Goal: Use online tool/utility: Utilize a website feature to perform a specific function

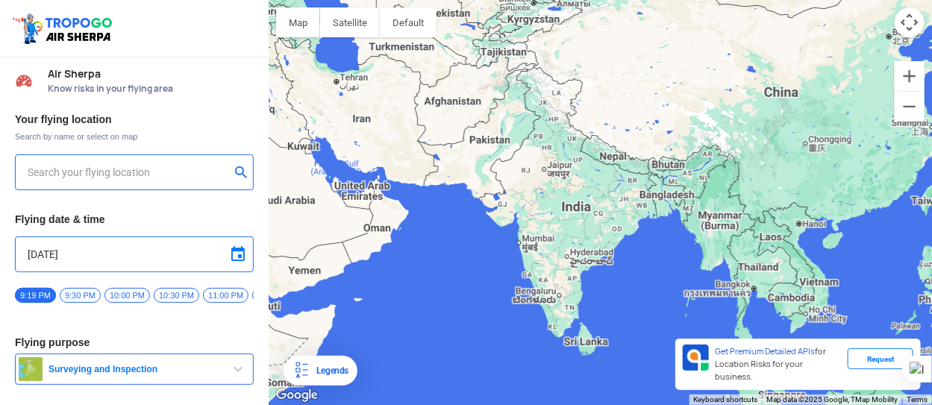
click at [578, 263] on div at bounding box center [600, 202] width 663 height 405
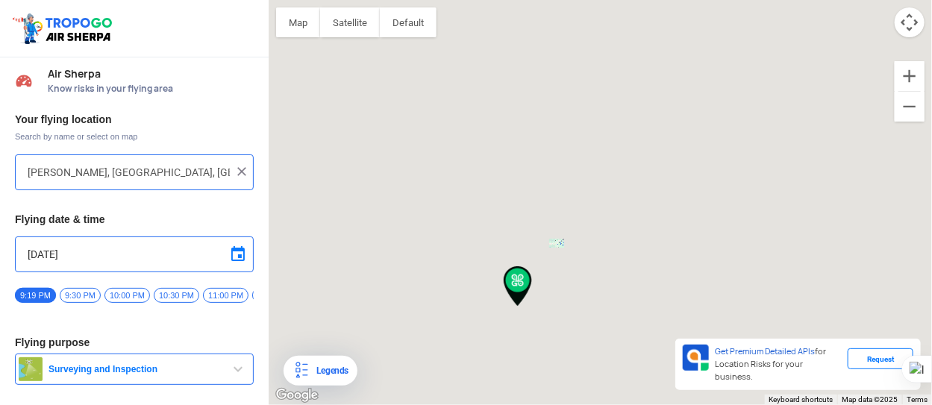
type input "[STREET_ADDRESS]"
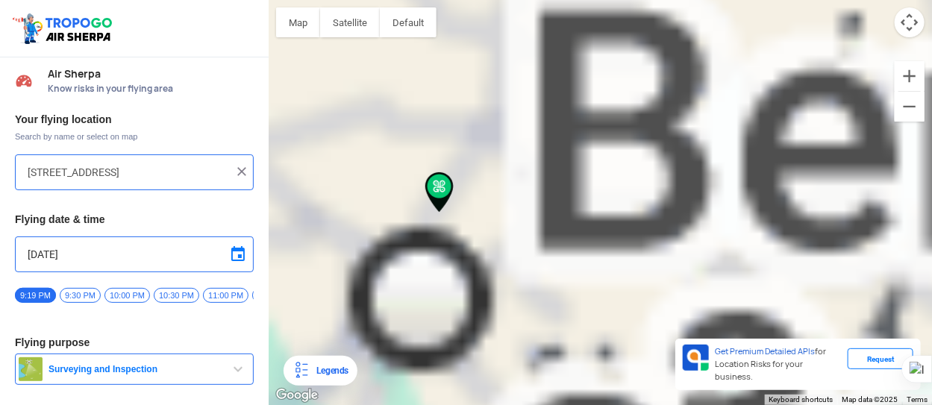
drag, startPoint x: 363, startPoint y: 194, endPoint x: 525, endPoint y: 401, distance: 263.0
click at [525, 393] on div at bounding box center [600, 202] width 663 height 405
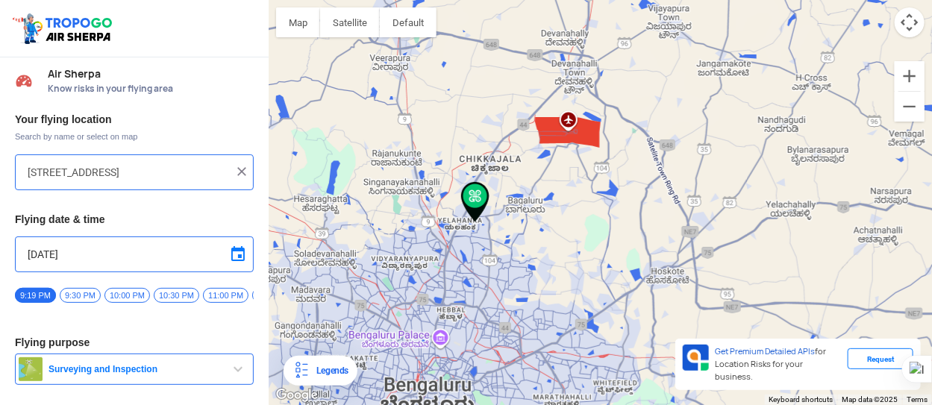
drag, startPoint x: 487, startPoint y: 234, endPoint x: 545, endPoint y: 237, distance: 58.3
click at [545, 237] on div at bounding box center [600, 202] width 663 height 405
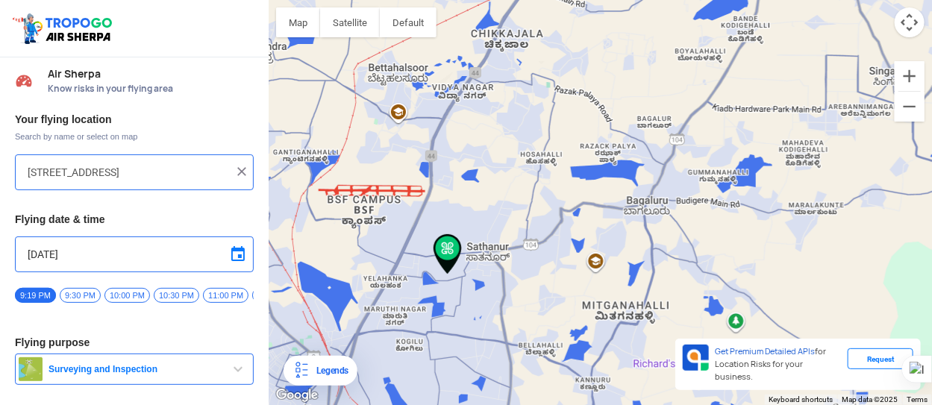
drag, startPoint x: 497, startPoint y: 182, endPoint x: 526, endPoint y: 209, distance: 39.6
click at [526, 209] on div at bounding box center [600, 202] width 663 height 405
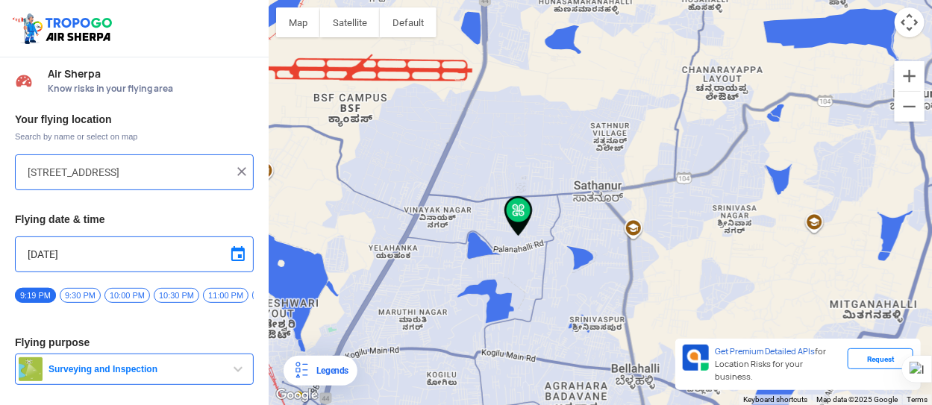
drag, startPoint x: 409, startPoint y: 270, endPoint x: 415, endPoint y: 147, distance: 123.3
click at [415, 147] on div at bounding box center [600, 202] width 663 height 405
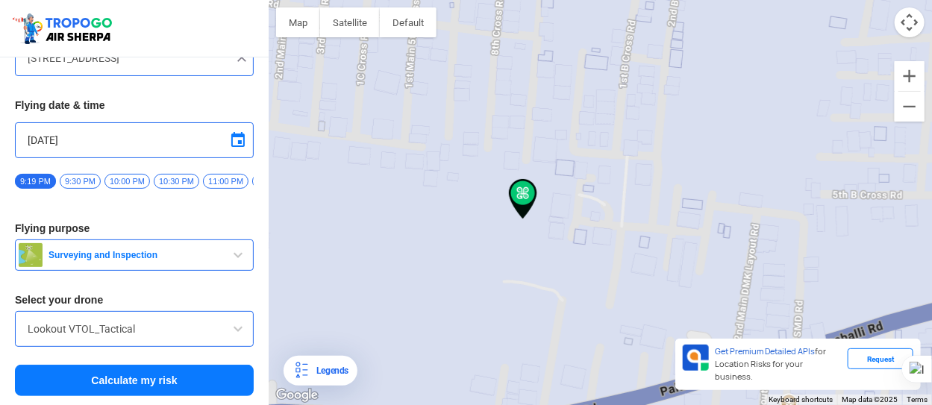
scroll to position [117, 0]
click at [237, 259] on span "button" at bounding box center [238, 255] width 18 height 18
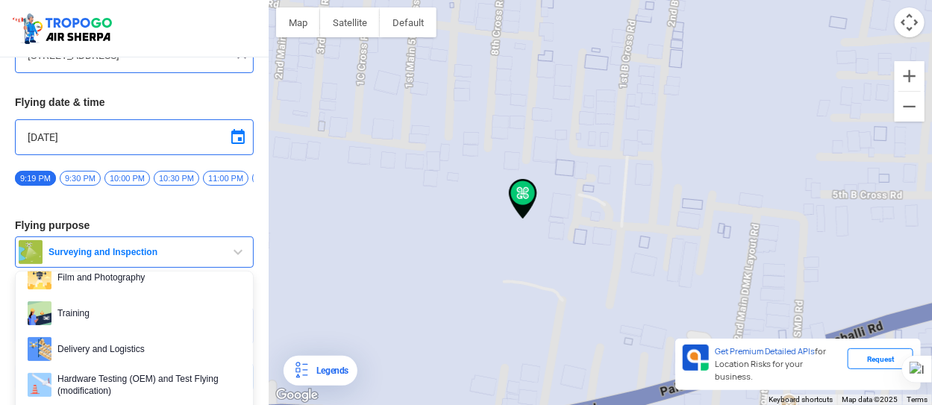
scroll to position [99, 0]
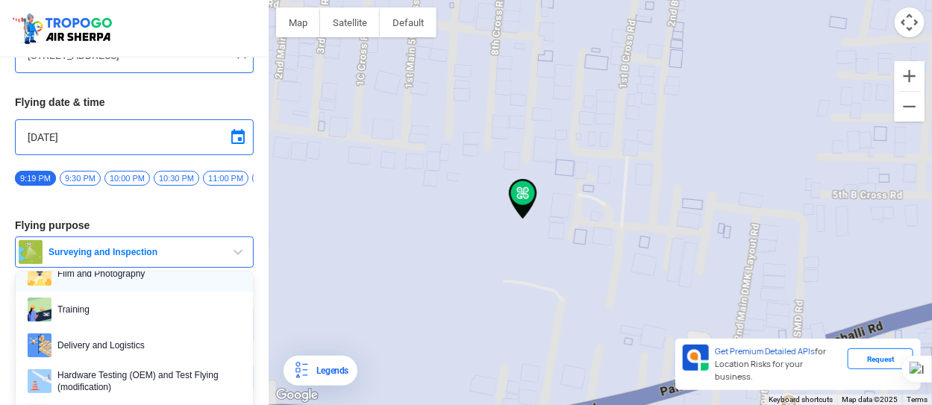
click at [125, 283] on span "Film and Photography" at bounding box center [146, 274] width 190 height 24
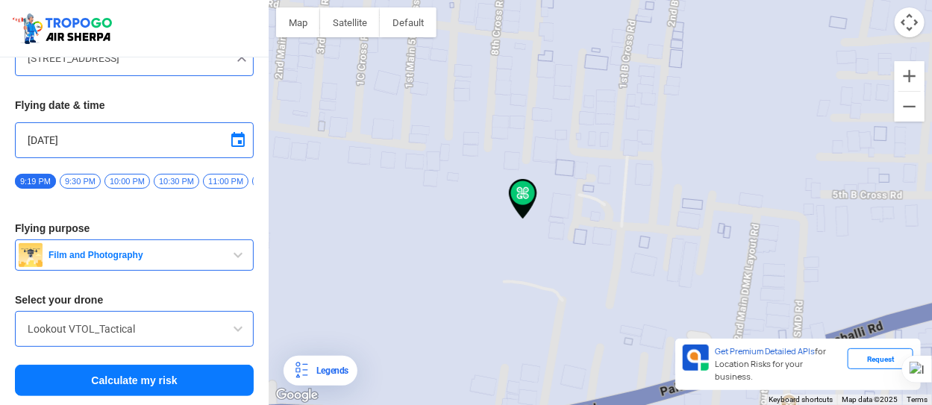
click at [153, 319] on div "Lookout VTOL_Tactical" at bounding box center [134, 329] width 239 height 36
click at [234, 329] on span at bounding box center [238, 329] width 18 height 18
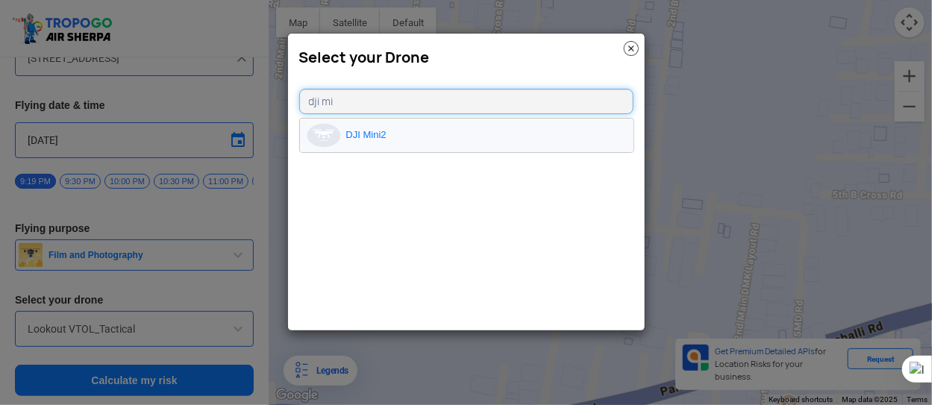
type input "dji mi"
click at [388, 132] on li "DJI Mini2" at bounding box center [467, 136] width 334 height 34
type input "DJI Mini2"
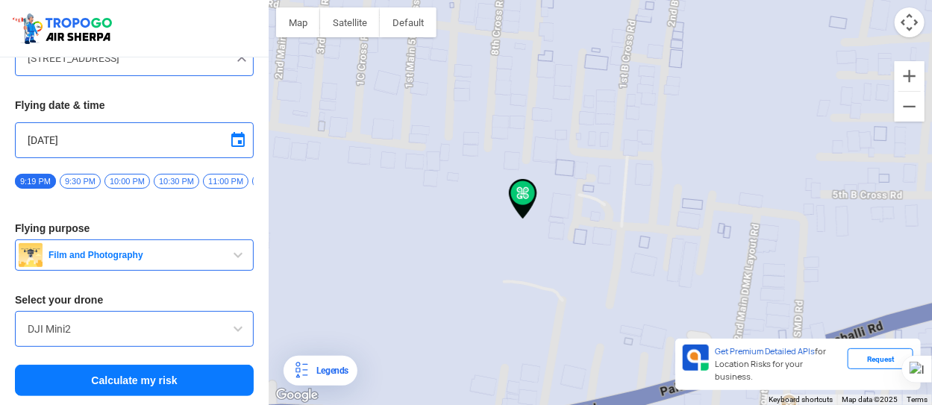
click at [154, 378] on button "Calculate my risk" at bounding box center [134, 380] width 239 height 31
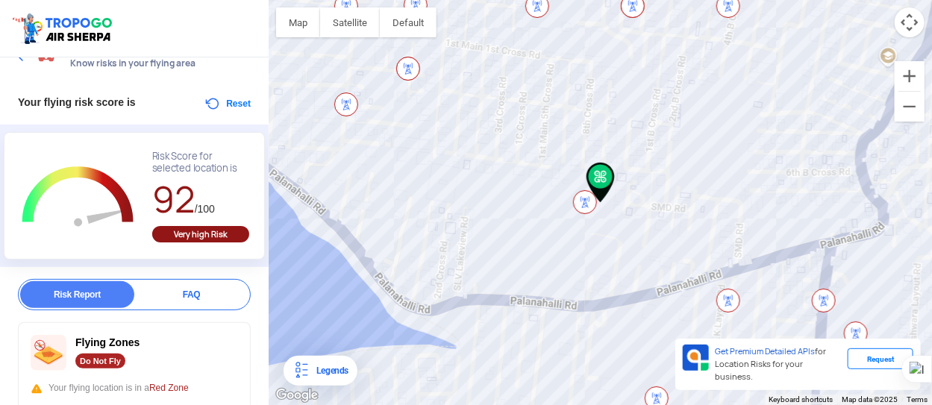
scroll to position [0, 0]
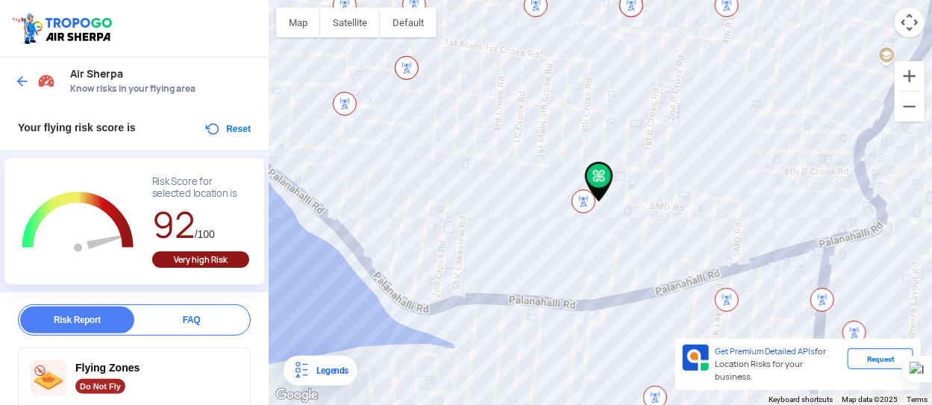
click at [578, 202] on img at bounding box center [584, 202] width 24 height 24
click at [580, 201] on img at bounding box center [584, 202] width 24 height 24
click at [325, 368] on div "Legends" at bounding box center [329, 371] width 38 height 18
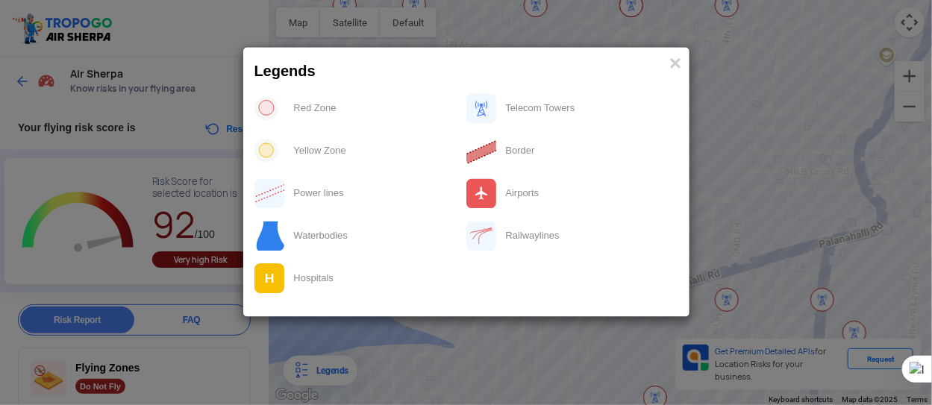
click at [444, 366] on modal-container "Legends × Red Zone Telecom Towers Yellow Zone Border Power lines Airports Water…" at bounding box center [466, 202] width 932 height 405
click at [675, 68] on span "×" at bounding box center [675, 63] width 12 height 23
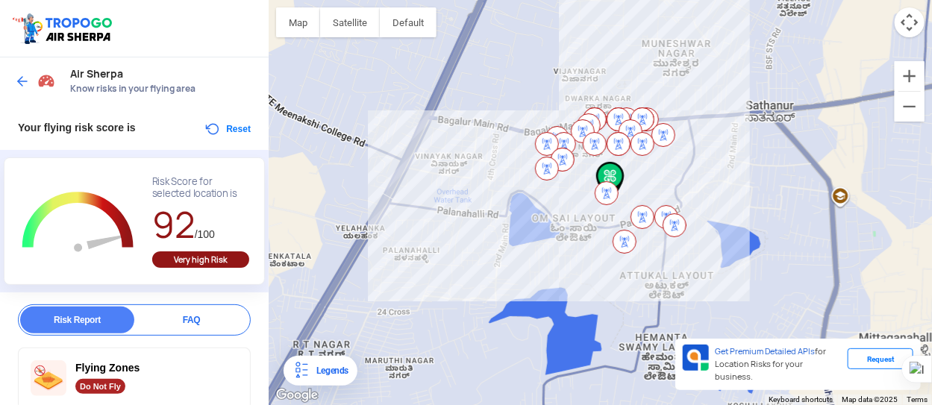
drag, startPoint x: 815, startPoint y: 146, endPoint x: 725, endPoint y: 177, distance: 94.9
click at [725, 177] on div at bounding box center [600, 202] width 663 height 405
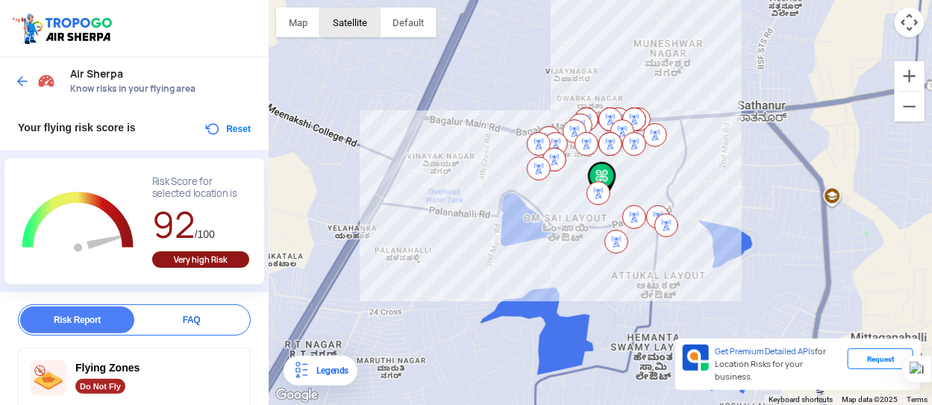
click at [358, 22] on button "Satellite" at bounding box center [350, 22] width 60 height 30
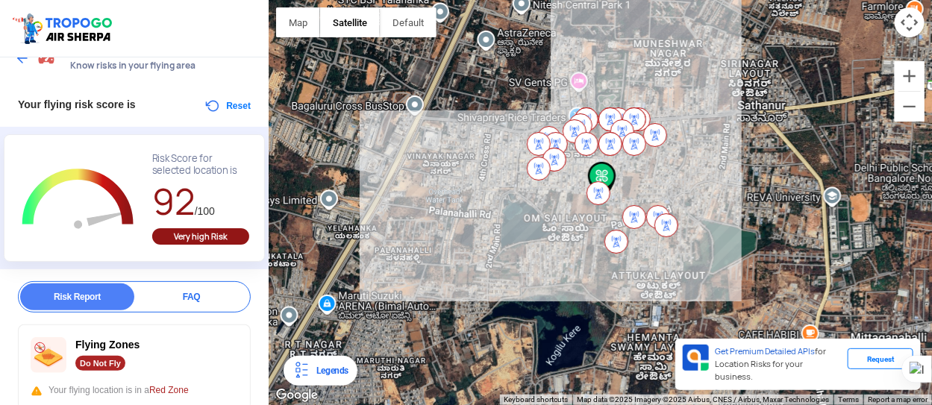
scroll to position [28, 0]
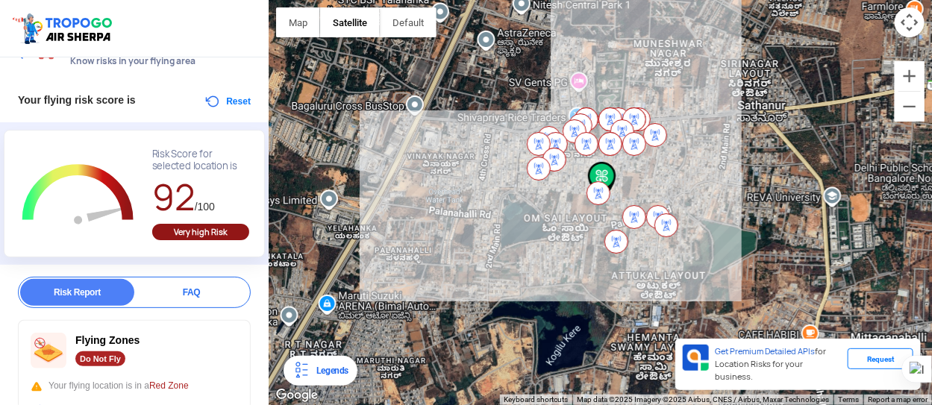
click at [223, 101] on button "Reset" at bounding box center [227, 102] width 47 height 18
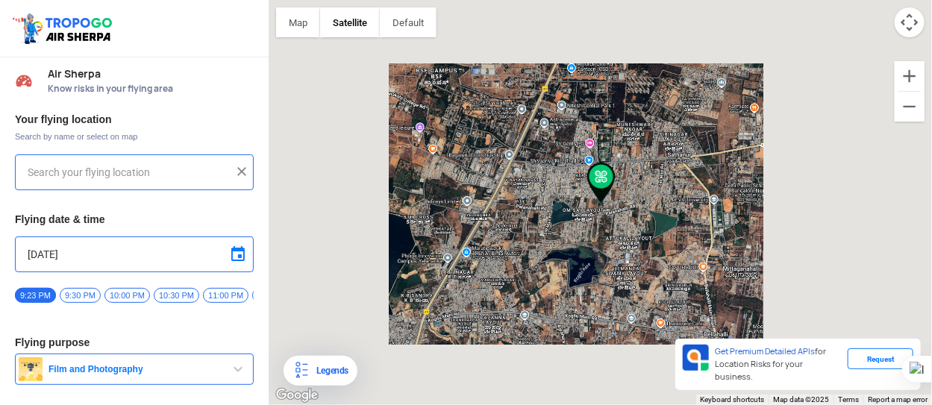
type input "[STREET_ADDRESS]"
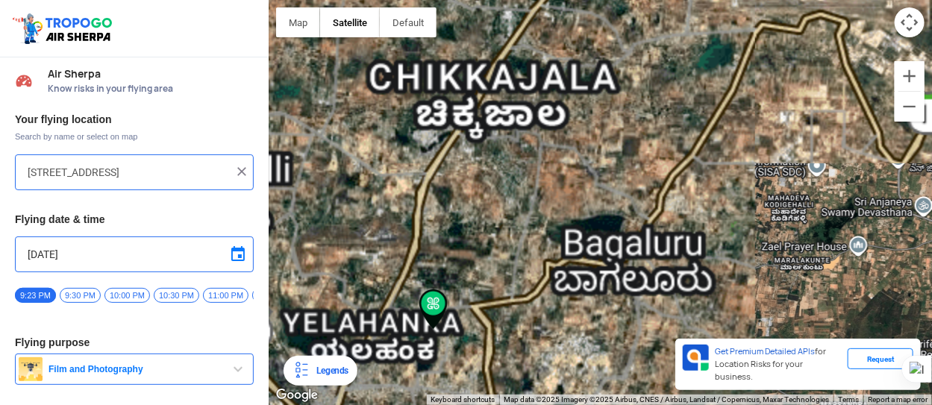
drag, startPoint x: 515, startPoint y: 135, endPoint x: 528, endPoint y: 208, distance: 74.2
click at [528, 208] on div at bounding box center [600, 202] width 663 height 405
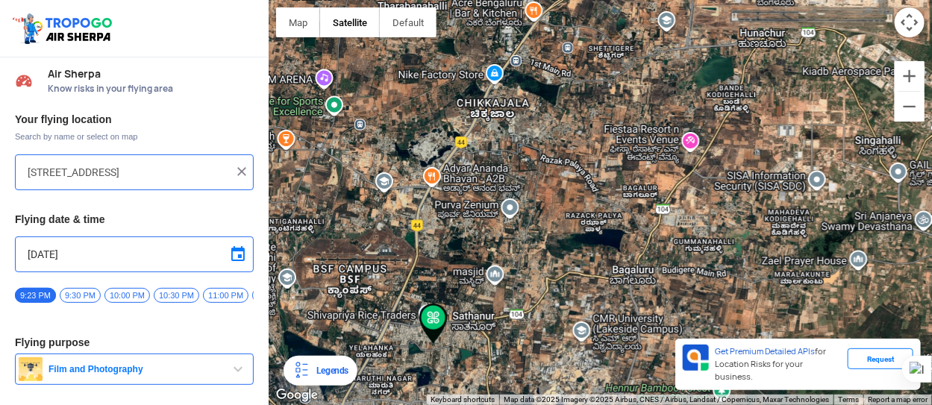
click at [234, 173] on img at bounding box center [241, 171] width 15 height 15
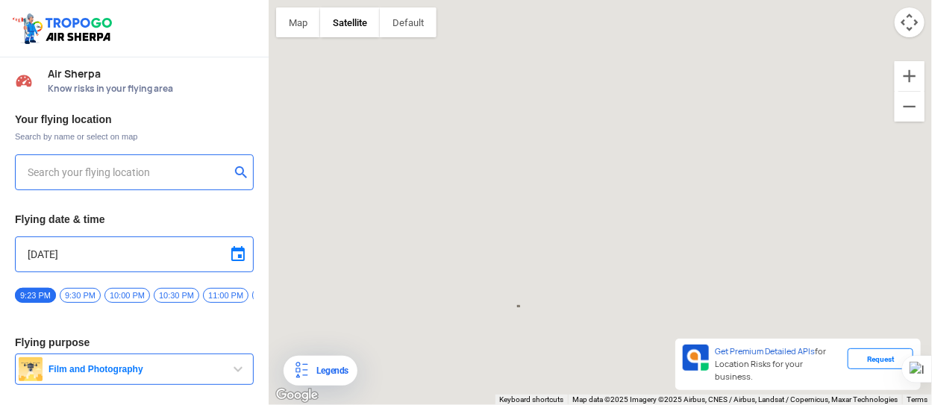
click at [134, 177] on input "text" at bounding box center [129, 172] width 202 height 18
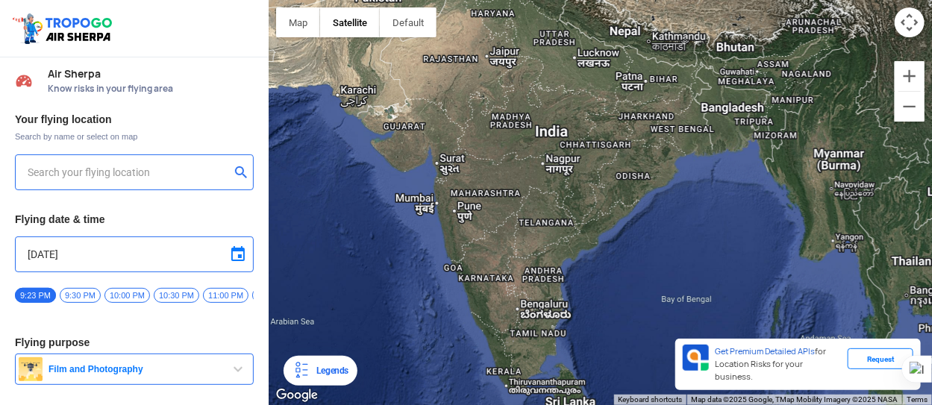
click at [197, 175] on input "text" at bounding box center [129, 172] width 202 height 18
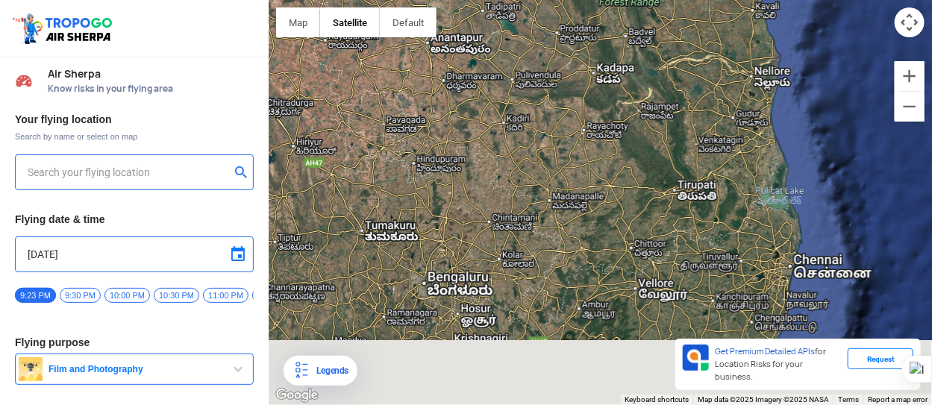
drag, startPoint x: 627, startPoint y: 204, endPoint x: 459, endPoint y: -34, distance: 290.7
click at [459, 0] on html "Location Risk Score Air Sherpa Know risks in your flying area Your flying locat…" at bounding box center [466, 202] width 932 height 405
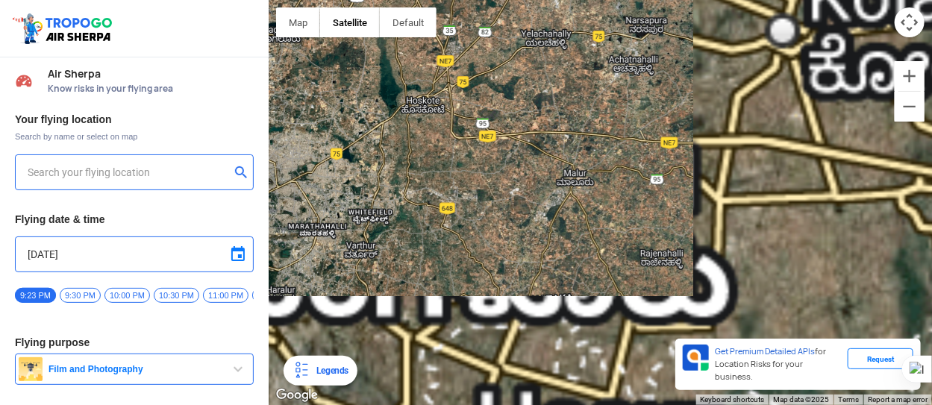
drag, startPoint x: 463, startPoint y: 279, endPoint x: 525, endPoint y: 46, distance: 241.6
click at [525, 46] on div at bounding box center [600, 202] width 663 height 405
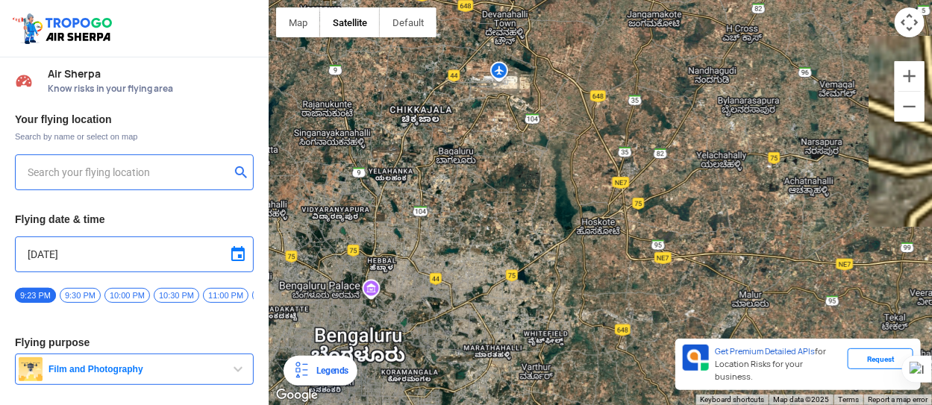
drag, startPoint x: 525, startPoint y: 46, endPoint x: 707, endPoint y: 206, distance: 242.1
click at [707, 206] on div at bounding box center [600, 202] width 663 height 405
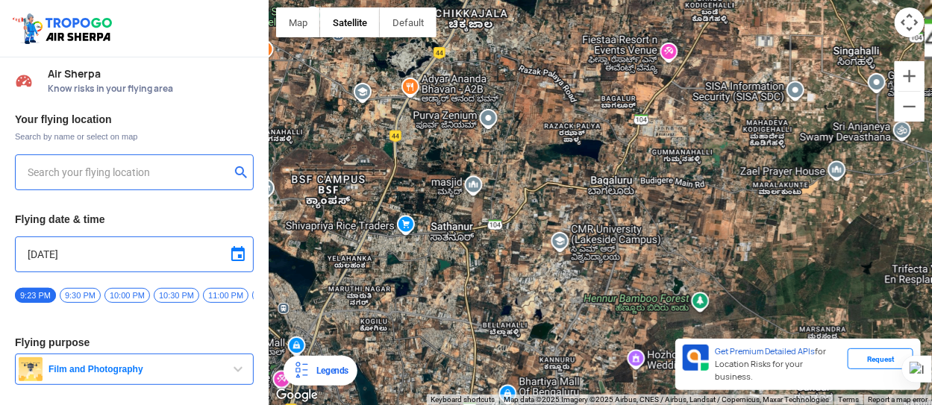
drag, startPoint x: 398, startPoint y: 189, endPoint x: 498, endPoint y: 201, distance: 100.8
click at [498, 201] on div at bounding box center [600, 202] width 663 height 405
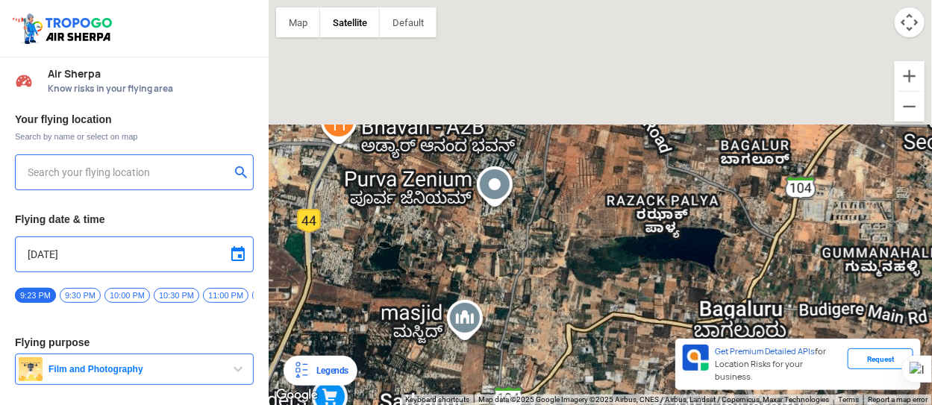
drag, startPoint x: 484, startPoint y: 120, endPoint x: 466, endPoint y: 269, distance: 149.5
click at [466, 269] on div at bounding box center [600, 202] width 663 height 405
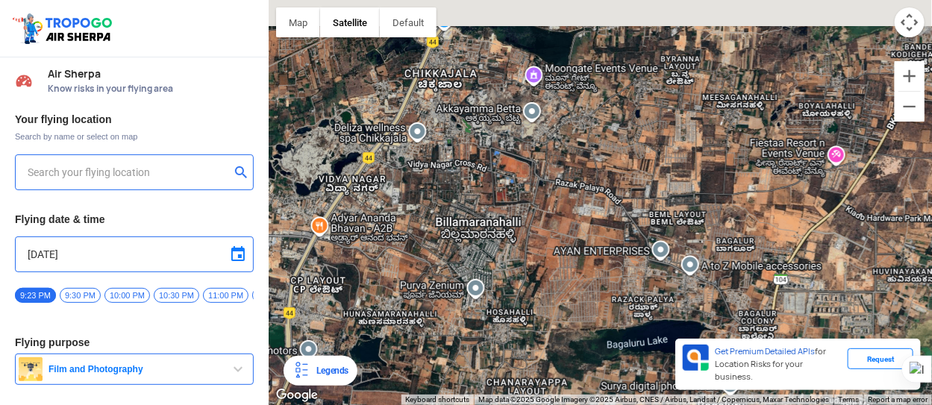
drag, startPoint x: 520, startPoint y: 86, endPoint x: 499, endPoint y: 186, distance: 102.1
click at [499, 186] on div at bounding box center [600, 202] width 663 height 405
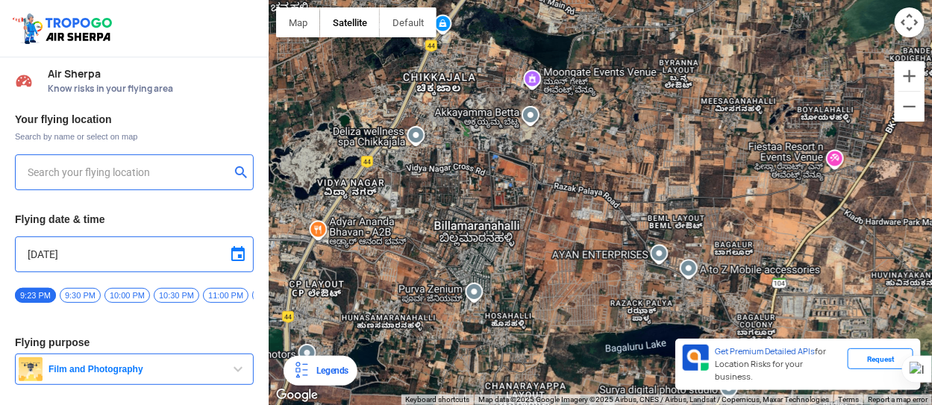
click at [530, 119] on div at bounding box center [600, 202] width 663 height 405
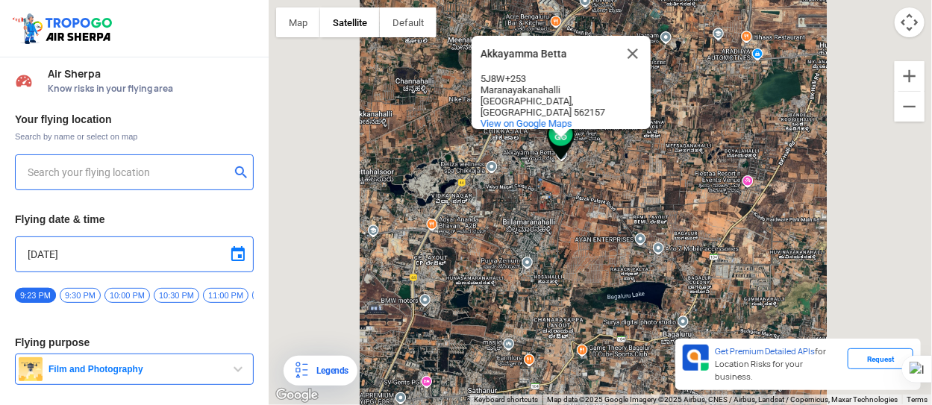
type input "[STREET_ADDRESS]"
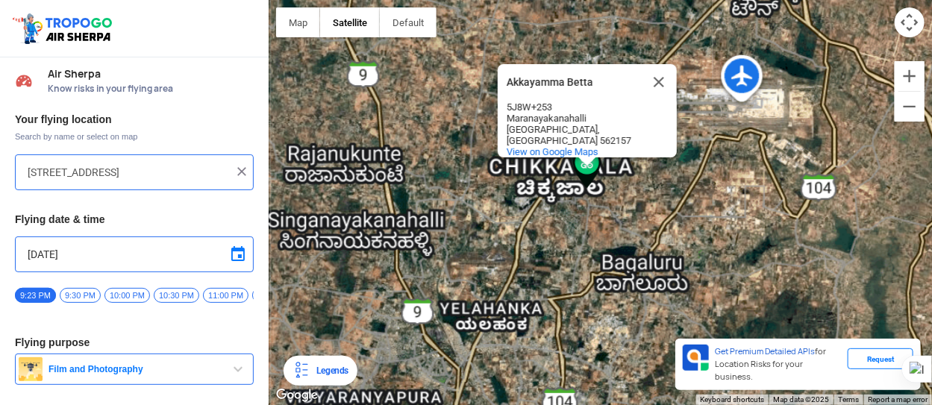
click at [508, 110] on div "Akkayamma [PERSON_NAME] Betta 5J8W+[STREET_ADDRESS] View on Google Maps" at bounding box center [587, 110] width 179 height 93
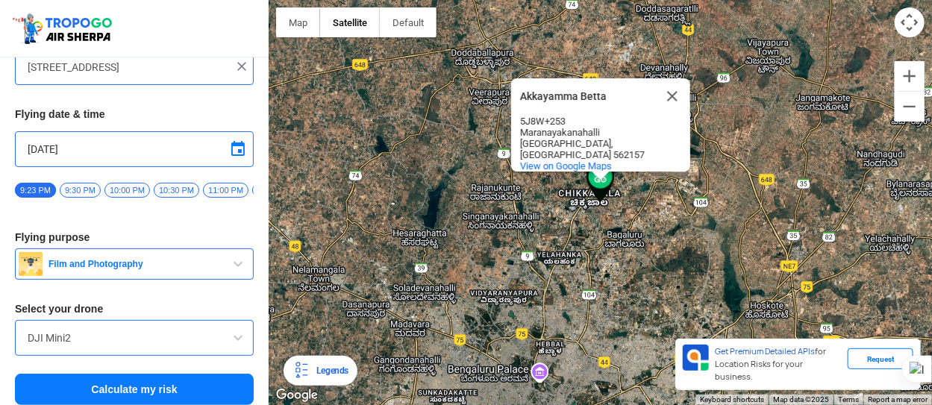
scroll to position [117, 0]
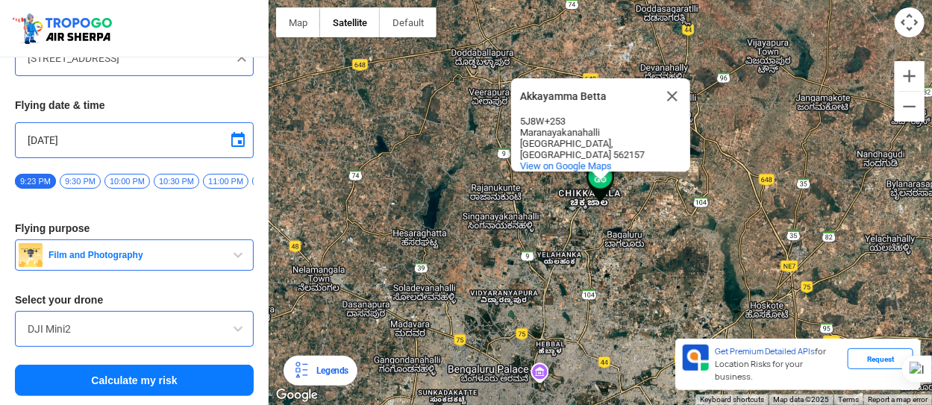
click at [131, 386] on button "Calculate my risk" at bounding box center [134, 380] width 239 height 31
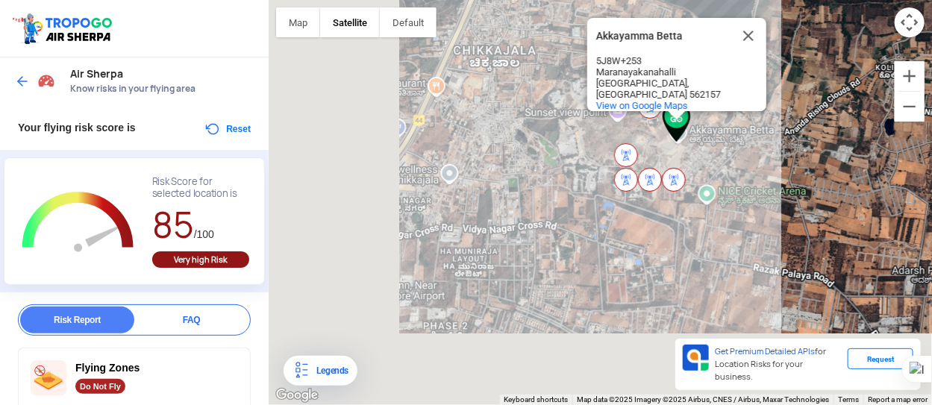
drag, startPoint x: 387, startPoint y: 309, endPoint x: 573, endPoint y: 204, distance: 213.5
click at [573, 204] on div "Akkayamma [PERSON_NAME] Betta 5J8W+[STREET_ADDRESS] View on Google Maps" at bounding box center [600, 202] width 663 height 405
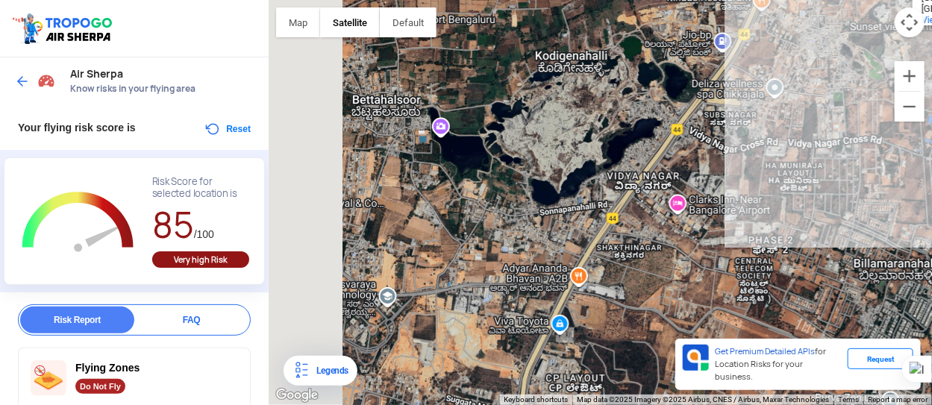
drag, startPoint x: 478, startPoint y: 151, endPoint x: 810, endPoint y: 65, distance: 343.1
click at [810, 65] on div "Akkayamma [PERSON_NAME] Betta 5J8W+[STREET_ADDRESS] View on Google Maps" at bounding box center [600, 202] width 663 height 405
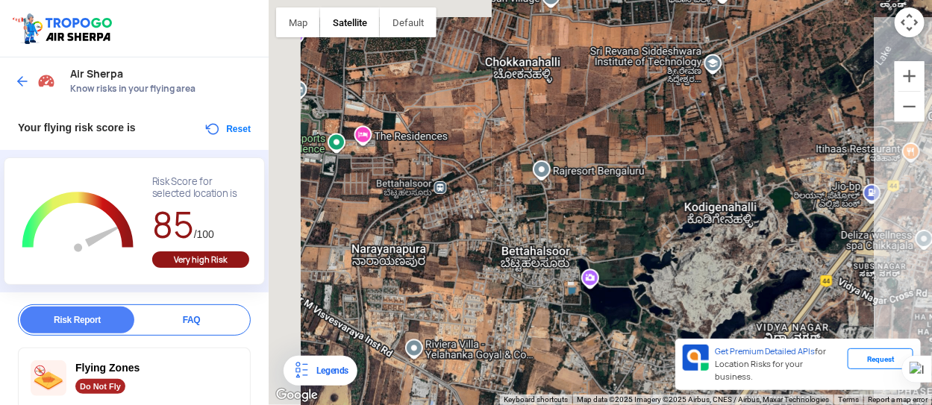
drag, startPoint x: 492, startPoint y: 184, endPoint x: 639, endPoint y: 357, distance: 227.7
click at [639, 357] on div "Akkayamma [PERSON_NAME] Betta 5J8W+[STREET_ADDRESS] View on Google Maps" at bounding box center [600, 202] width 663 height 405
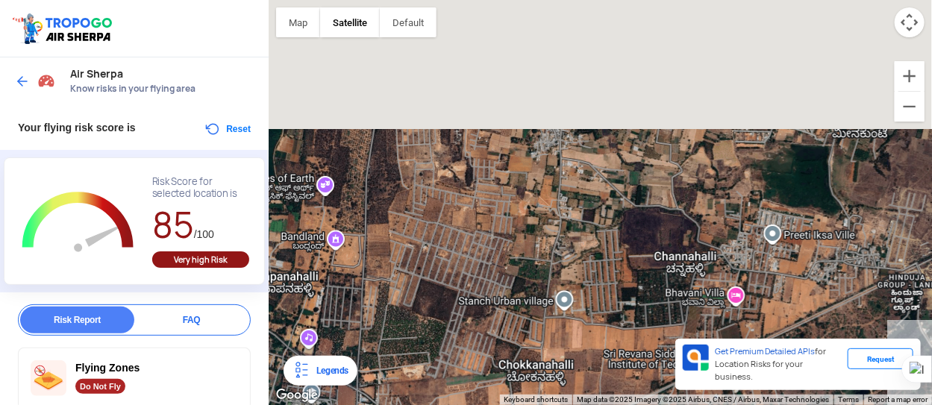
drag, startPoint x: 534, startPoint y: 148, endPoint x: 548, endPoint y: 433, distance: 284.6
click at [548, 393] on html "Location Risk Score Air Sherpa Know risks in your flying area Your flying risk …" at bounding box center [466, 202] width 932 height 405
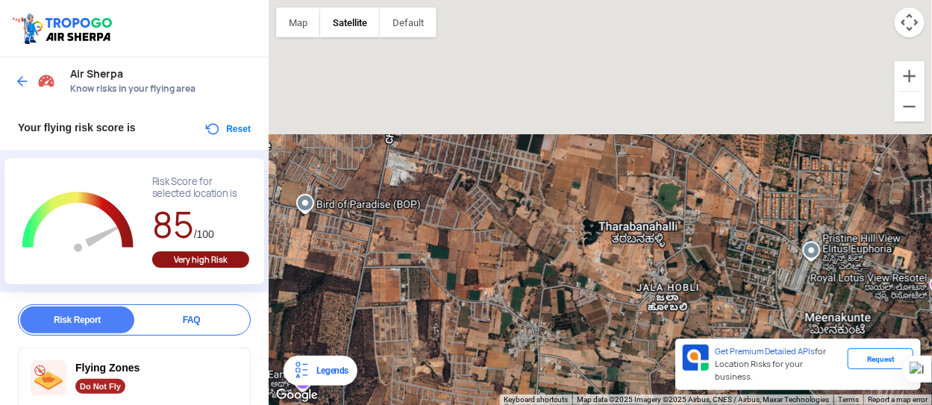
drag, startPoint x: 534, startPoint y: 231, endPoint x: 501, endPoint y: 433, distance: 204.2
click at [501, 393] on html "Location Risk Score Air Sherpa Know risks in your flying area Your flying risk …" at bounding box center [466, 202] width 932 height 405
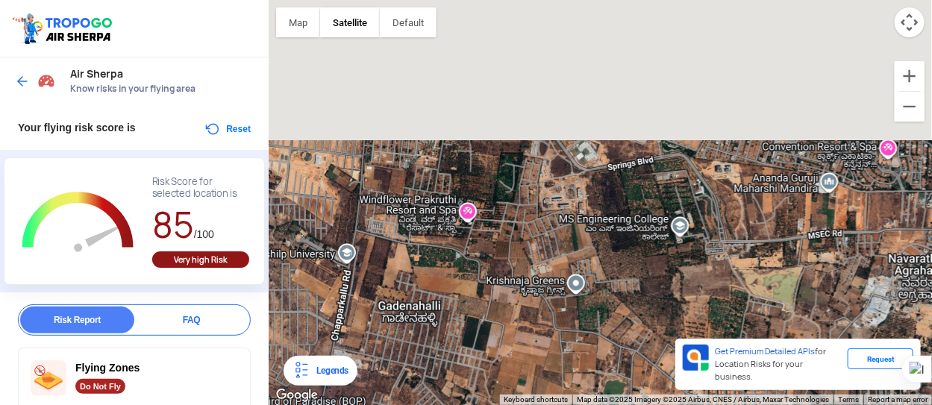
drag, startPoint x: 587, startPoint y: 219, endPoint x: 531, endPoint y: 423, distance: 211.5
click at [531, 393] on html "Location Risk Score Air Sherpa Know risks in your flying area Your flying risk …" at bounding box center [466, 202] width 932 height 405
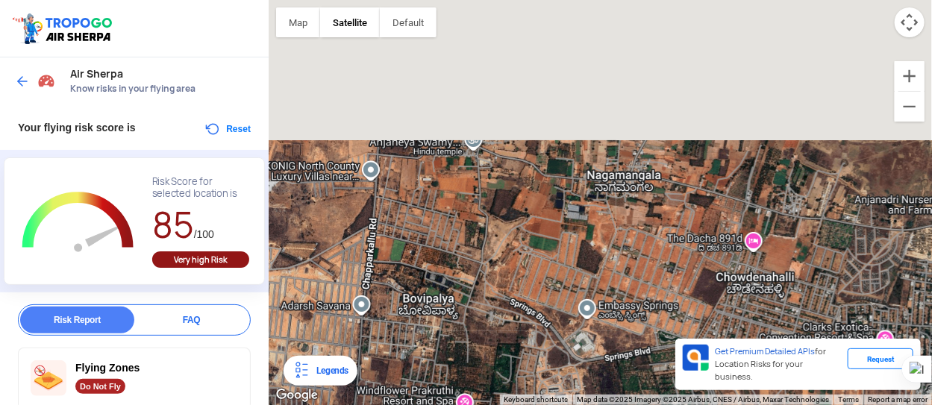
drag, startPoint x: 548, startPoint y: 181, endPoint x: 546, endPoint y: 377, distance: 195.5
click at [546, 377] on div "Akkayamma [PERSON_NAME] Betta 5J8W+[STREET_ADDRESS] View on Google Maps" at bounding box center [600, 202] width 663 height 405
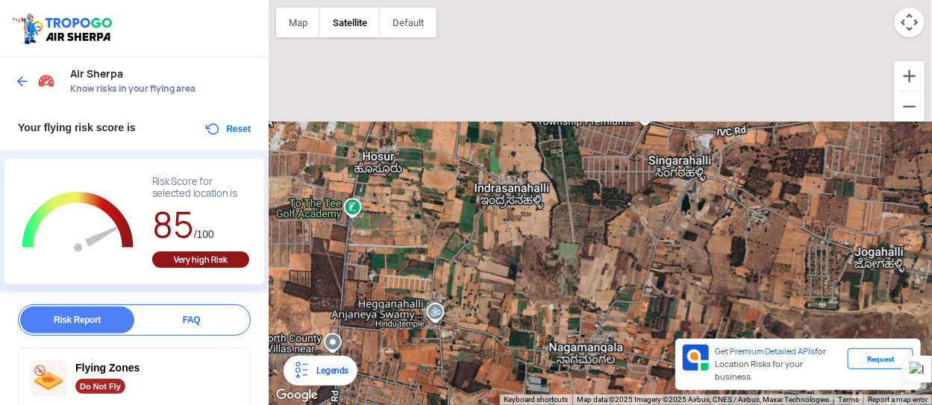
drag, startPoint x: 592, startPoint y: 214, endPoint x: 554, endPoint y: 402, distance: 191.9
click at [554, 393] on div "Akkayamma Betta Akkayamma Betta 5J8W+[GEOGRAPHIC_DATA] View on Google Maps Map …" at bounding box center [600, 202] width 663 height 405
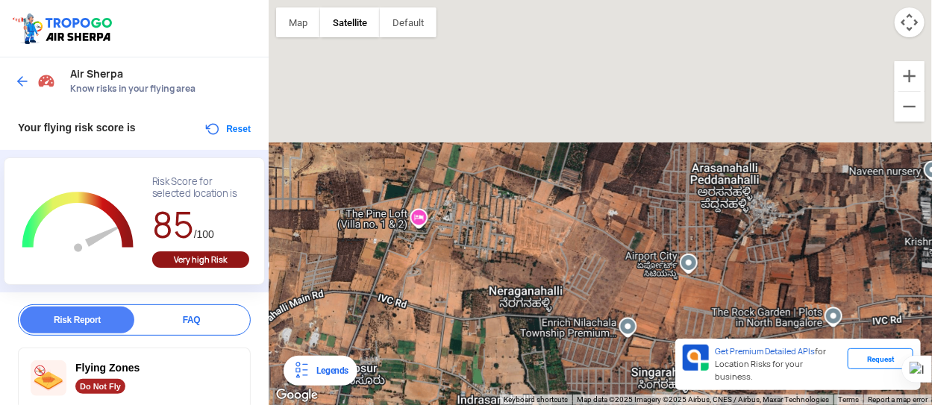
drag, startPoint x: 601, startPoint y: 180, endPoint x: 586, endPoint y: 394, distance: 214.7
click at [586, 393] on div "Akkayamma Betta Akkayamma Betta 5J8W+[GEOGRAPHIC_DATA] View on Google Maps Map …" at bounding box center [600, 202] width 663 height 405
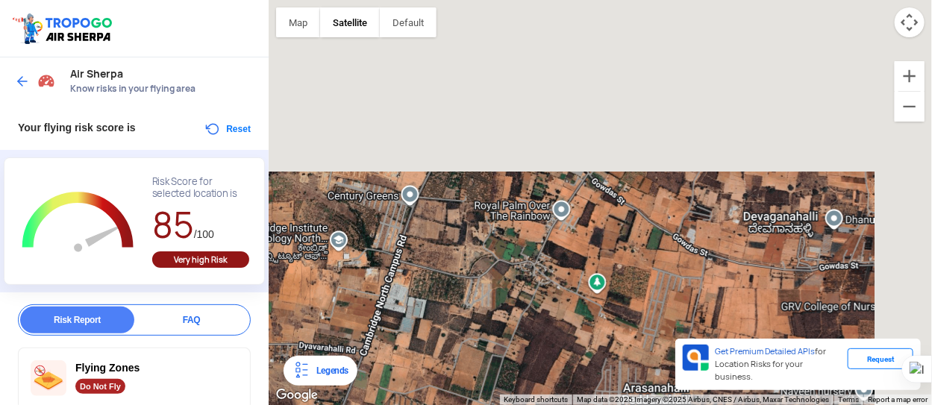
drag, startPoint x: 609, startPoint y: 136, endPoint x: 537, endPoint y: 355, distance: 231.0
click at [537, 355] on div "Akkayamma [PERSON_NAME] Betta 5J8W+[STREET_ADDRESS] View on Google Maps" at bounding box center [600, 202] width 663 height 405
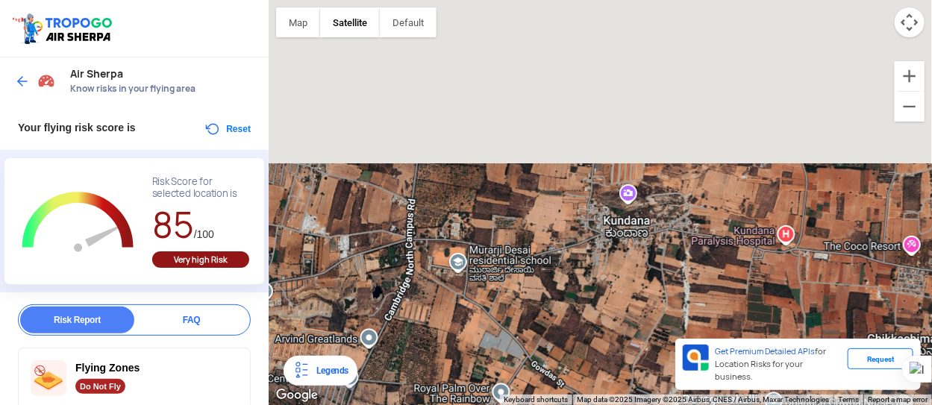
drag, startPoint x: 684, startPoint y: 143, endPoint x: 625, endPoint y: 328, distance: 195.2
click at [625, 328] on div "Akkayamma [PERSON_NAME] Betta 5J8W+[STREET_ADDRESS] View on Google Maps" at bounding box center [600, 202] width 663 height 405
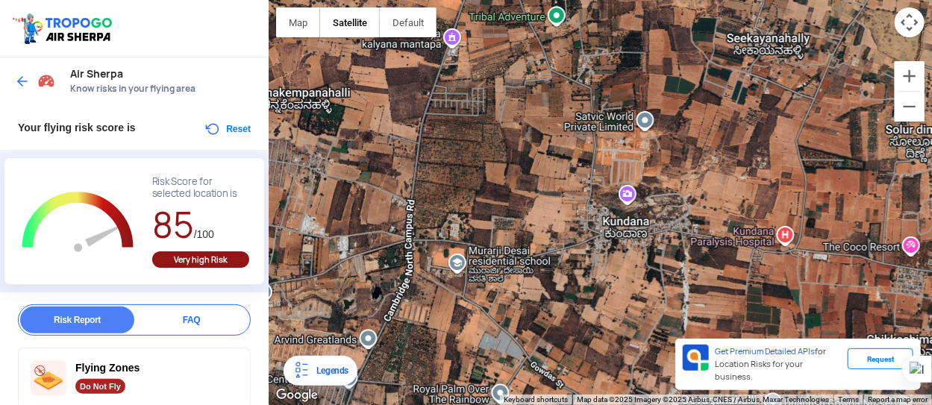
click at [623, 224] on div "Akkayamma [PERSON_NAME] Betta 5J8W+[STREET_ADDRESS] View on Google Maps" at bounding box center [600, 202] width 663 height 405
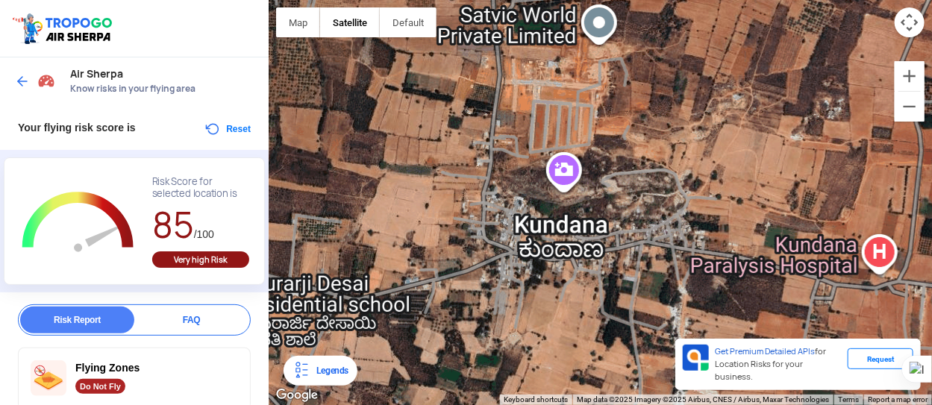
drag, startPoint x: 676, startPoint y: 218, endPoint x: 601, endPoint y: 223, distance: 75.5
click at [601, 223] on div "Akkayamma [PERSON_NAME] Betta 5J8W+[STREET_ADDRESS] View on Google Maps" at bounding box center [600, 202] width 663 height 405
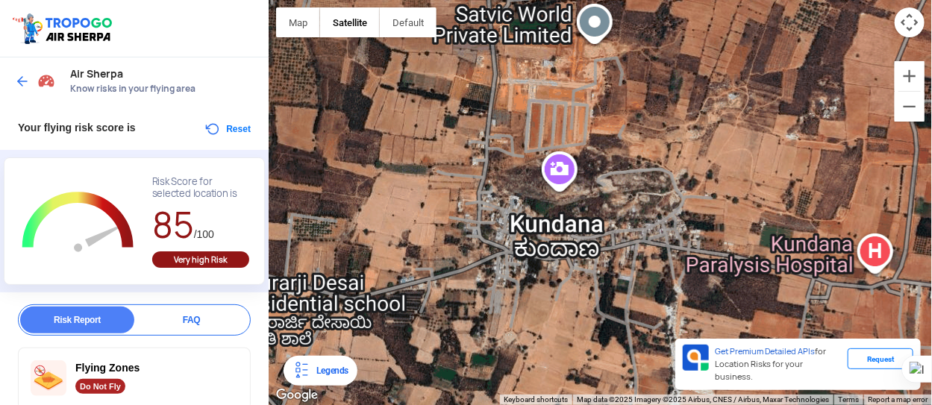
click at [237, 130] on button "Reset" at bounding box center [227, 129] width 47 height 18
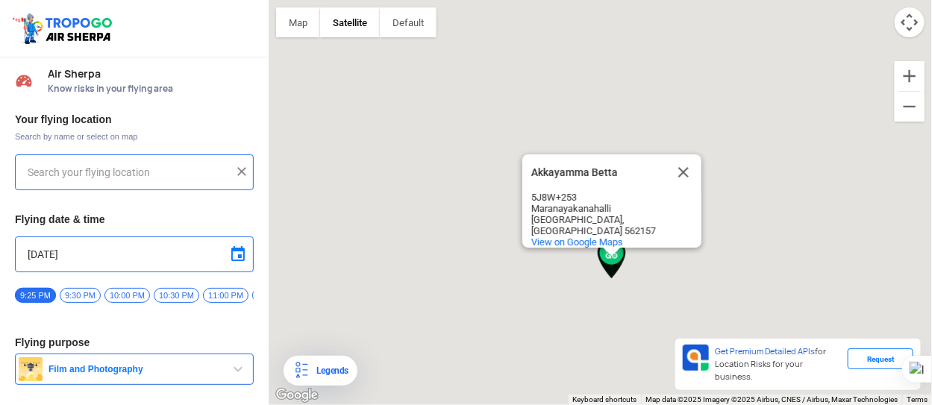
type input "[STREET_ADDRESS]"
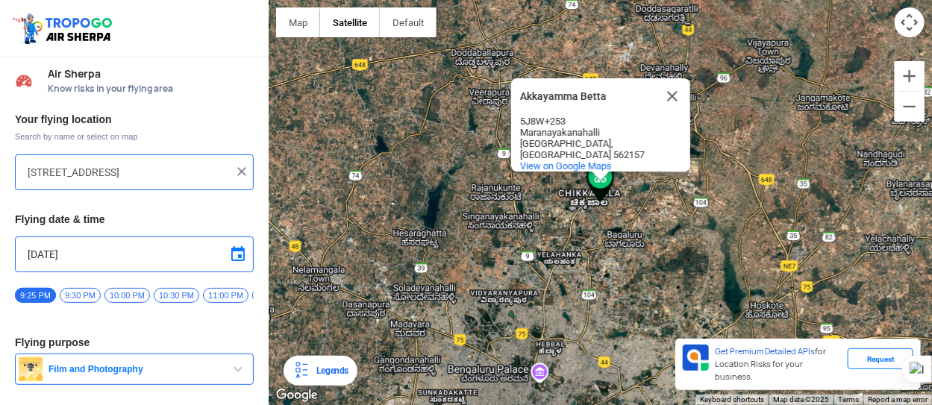
click at [240, 173] on img at bounding box center [241, 171] width 15 height 15
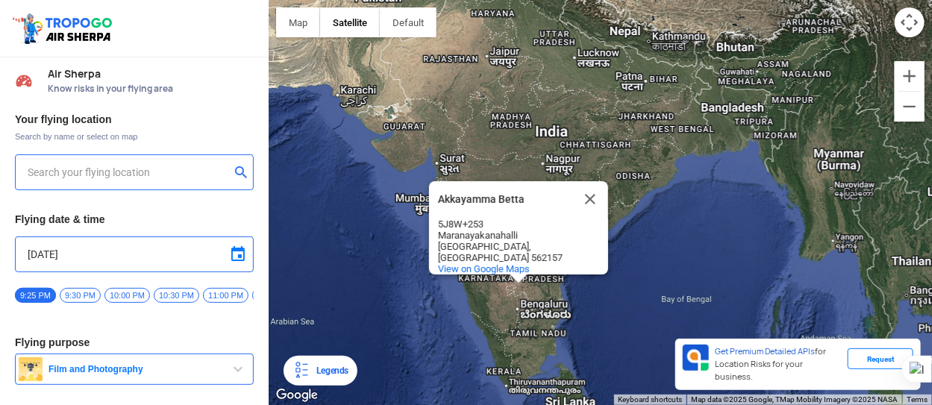
click at [168, 172] on input "text" at bounding box center [129, 172] width 202 height 18
click at [595, 200] on button "Close" at bounding box center [590, 199] width 36 height 36
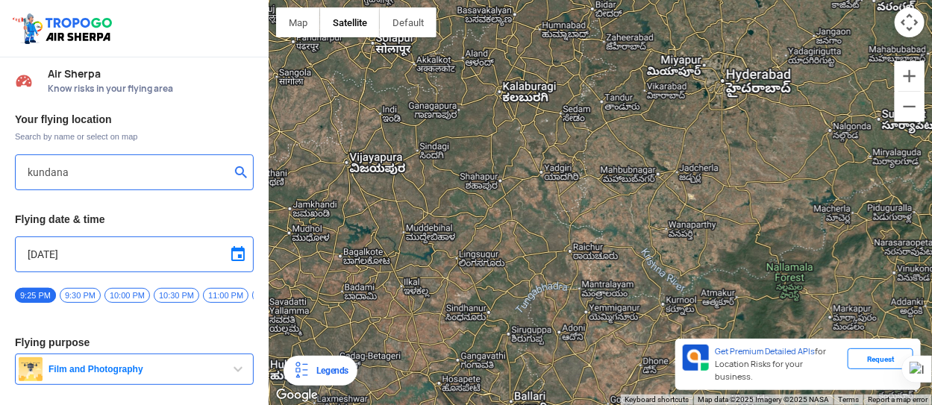
drag, startPoint x: 486, startPoint y: 311, endPoint x: 569, endPoint y: 69, distance: 256.3
click at [569, 69] on div at bounding box center [600, 202] width 663 height 405
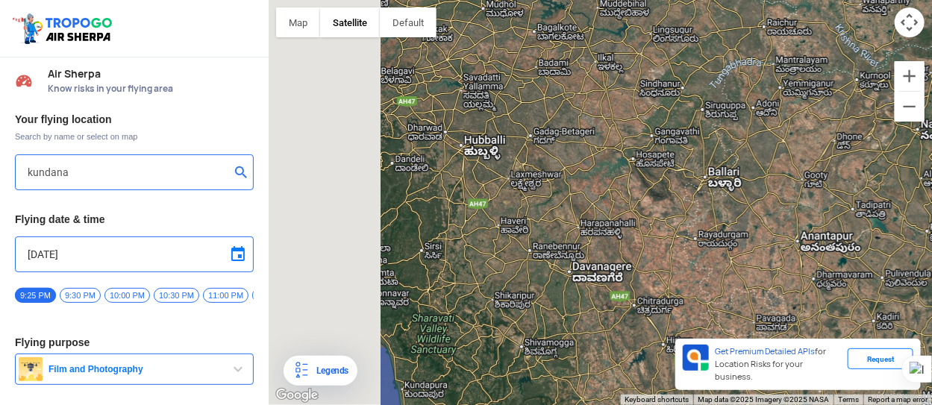
drag, startPoint x: 483, startPoint y: 238, endPoint x: 686, endPoint y: 5, distance: 309.3
click at [686, 5] on div at bounding box center [600, 202] width 663 height 405
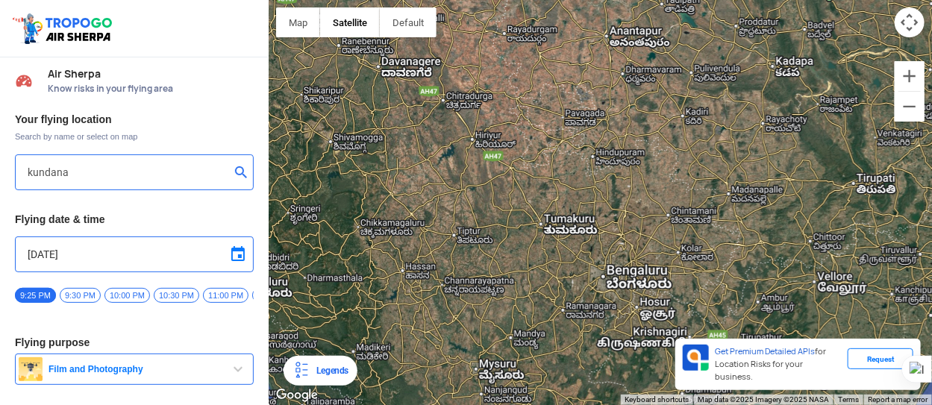
drag, startPoint x: 693, startPoint y: 212, endPoint x: 494, endPoint y: 4, distance: 287.6
click at [494, 4] on div at bounding box center [600, 202] width 663 height 405
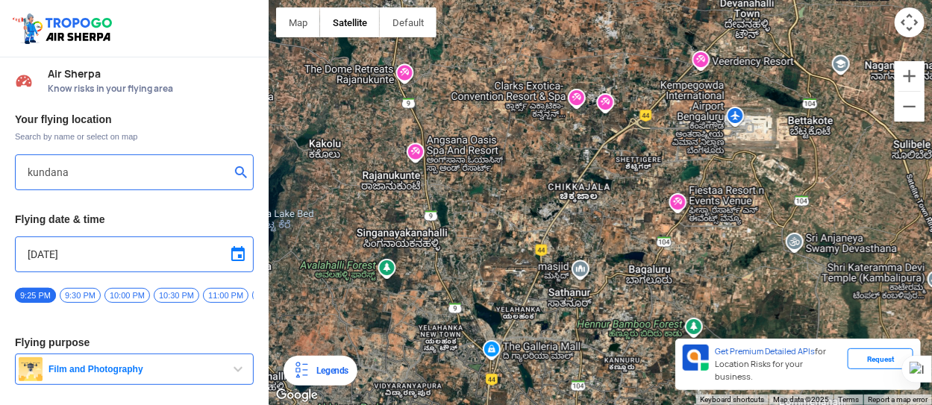
drag, startPoint x: 504, startPoint y: 189, endPoint x: 583, endPoint y: 241, distance: 94.2
click at [583, 241] on div at bounding box center [600, 202] width 663 height 405
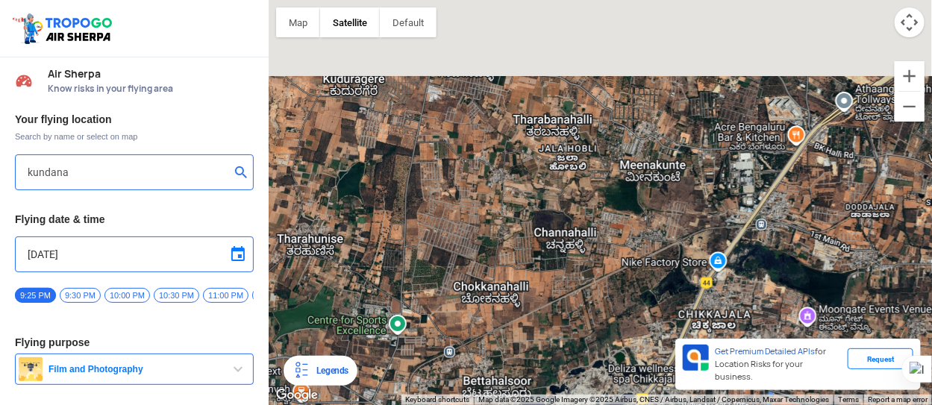
drag, startPoint x: 457, startPoint y: 199, endPoint x: 452, endPoint y: 402, distance: 203.0
click at [452, 393] on div "Map Terrain Satellite Labels Legends Get Premium Detailed APIs for Location Ris…" at bounding box center [600, 202] width 663 height 405
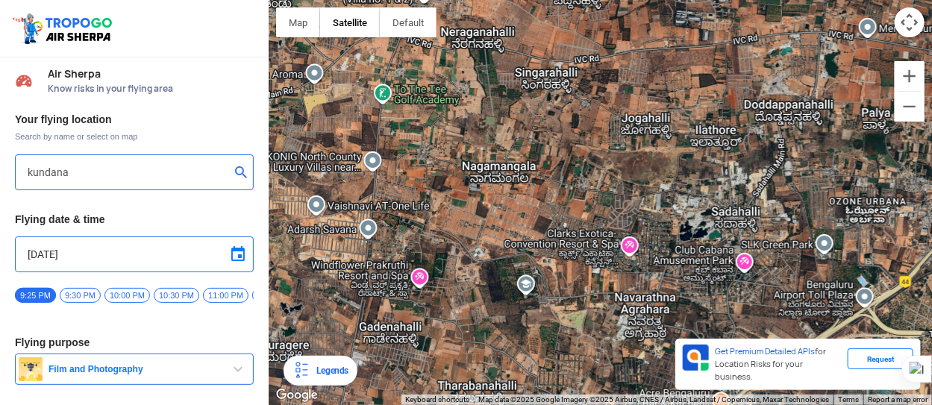
drag, startPoint x: 525, startPoint y: 175, endPoint x: 465, endPoint y: 432, distance: 263.5
click at [465, 393] on html "Location Risk Score Air Sherpa Know risks in your flying area Your flying locat…" at bounding box center [466, 202] width 932 height 405
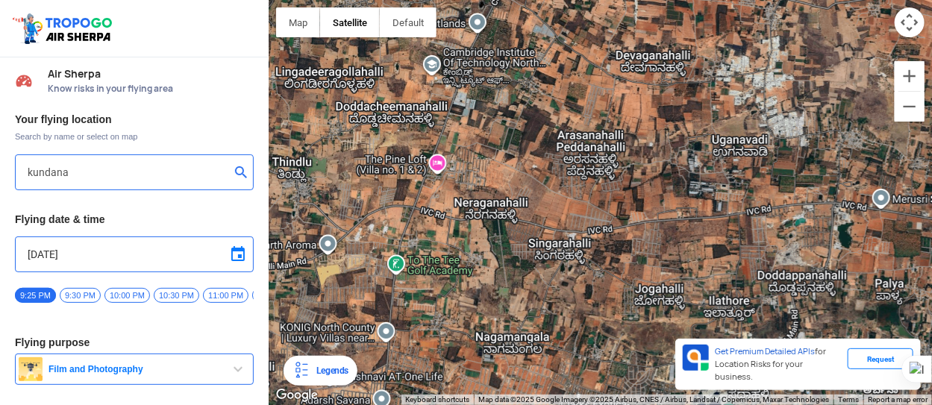
drag, startPoint x: 589, startPoint y: 133, endPoint x: 599, endPoint y: 312, distance: 179.4
click at [599, 312] on div at bounding box center [600, 202] width 663 height 405
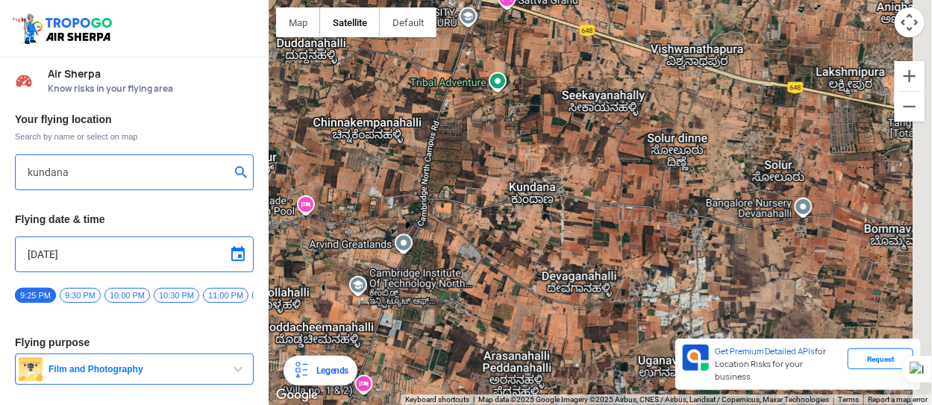
drag, startPoint x: 589, startPoint y: 70, endPoint x: 513, endPoint y: 298, distance: 239.7
click at [513, 298] on div at bounding box center [600, 202] width 663 height 405
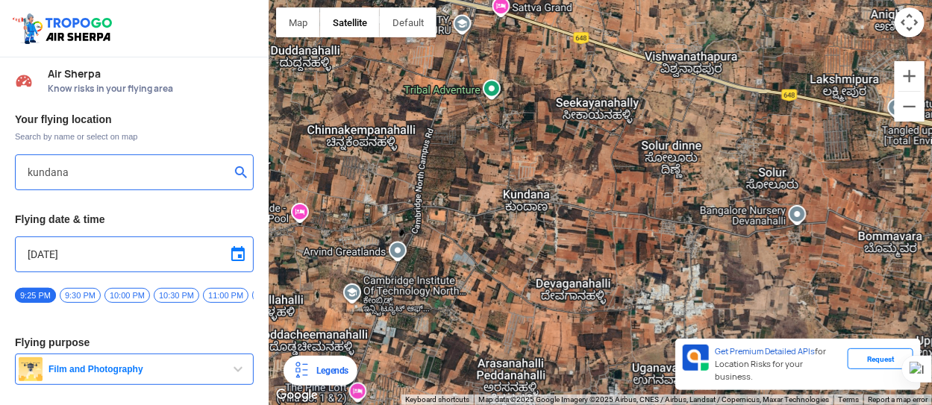
click at [527, 196] on div at bounding box center [600, 202] width 663 height 405
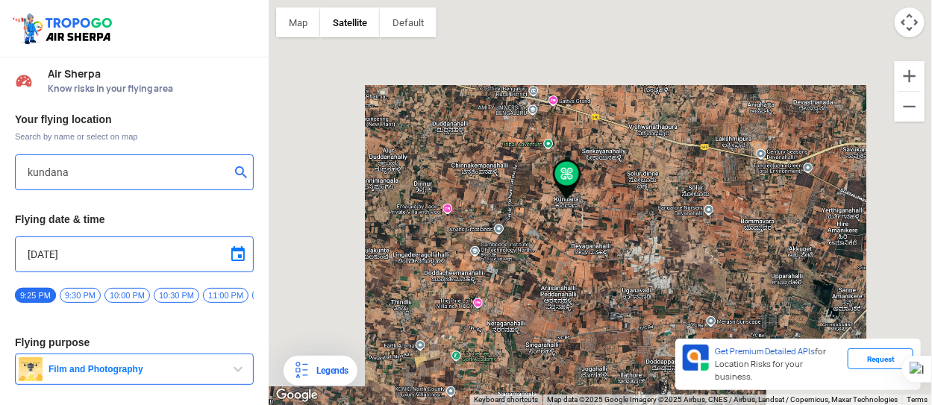
type input "[GEOGRAPHIC_DATA], [GEOGRAPHIC_DATA] 562110, [GEOGRAPHIC_DATA]"
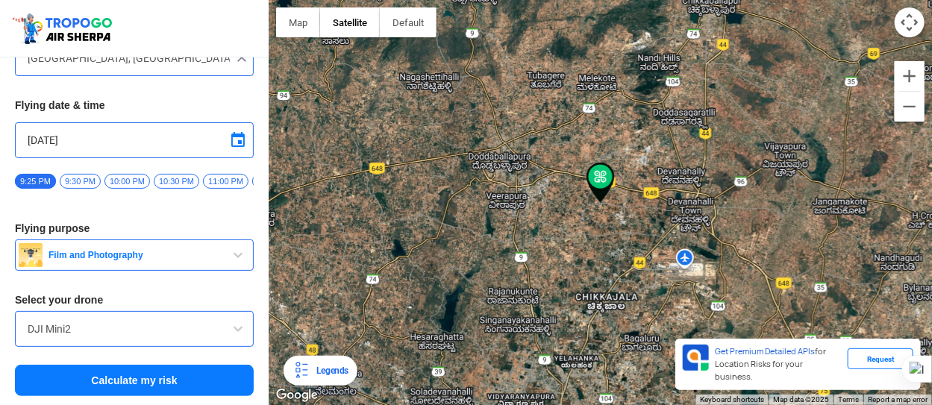
click at [97, 382] on button "Calculate my risk" at bounding box center [134, 380] width 239 height 31
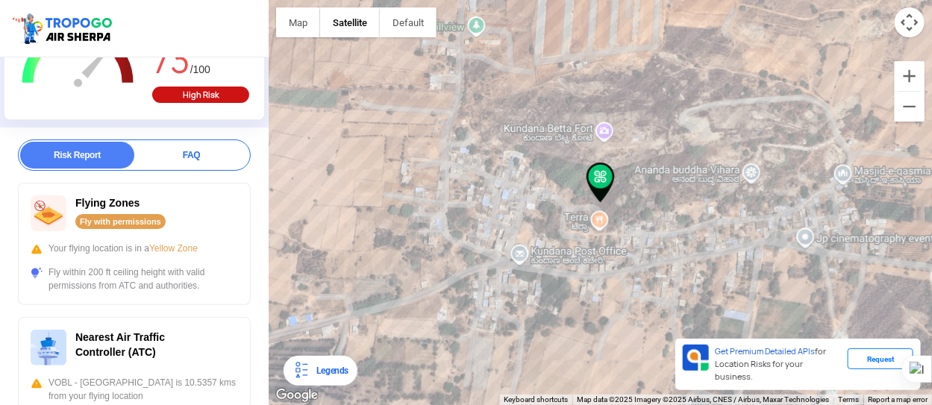
scroll to position [173, 0]
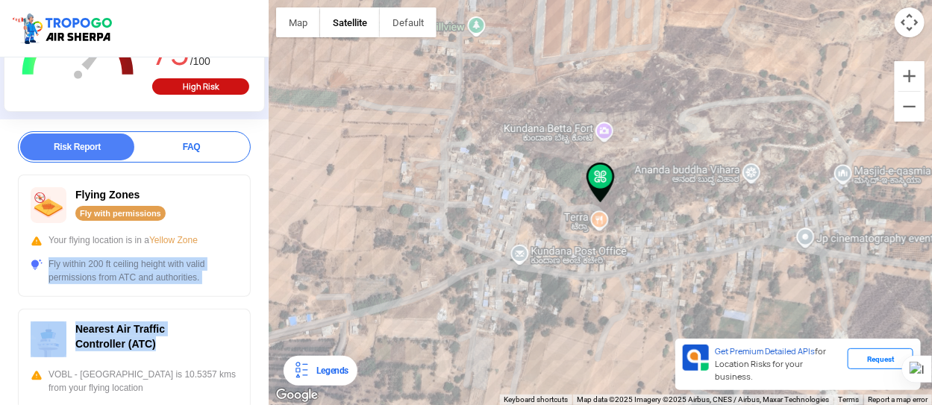
drag, startPoint x: 201, startPoint y: 301, endPoint x: 210, endPoint y: 226, distance: 75.2
click at [226, 271] on div "Fly within 200 ft ceiling height with valid permissions from ATC and authoritie…" at bounding box center [134, 270] width 207 height 27
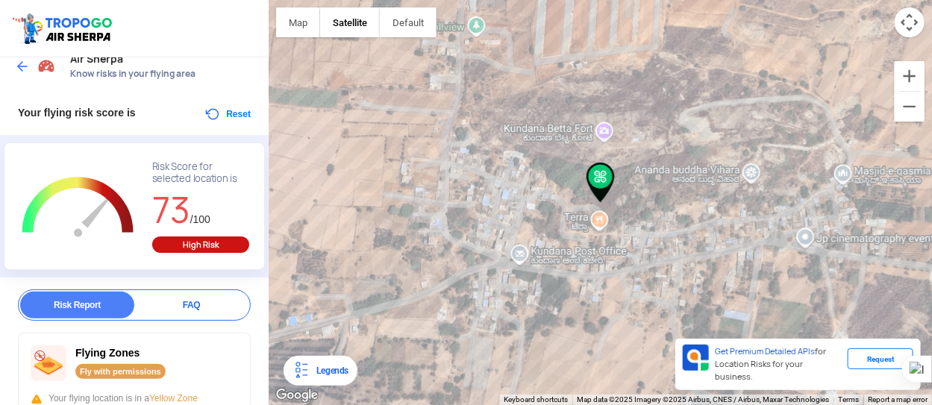
scroll to position [0, 0]
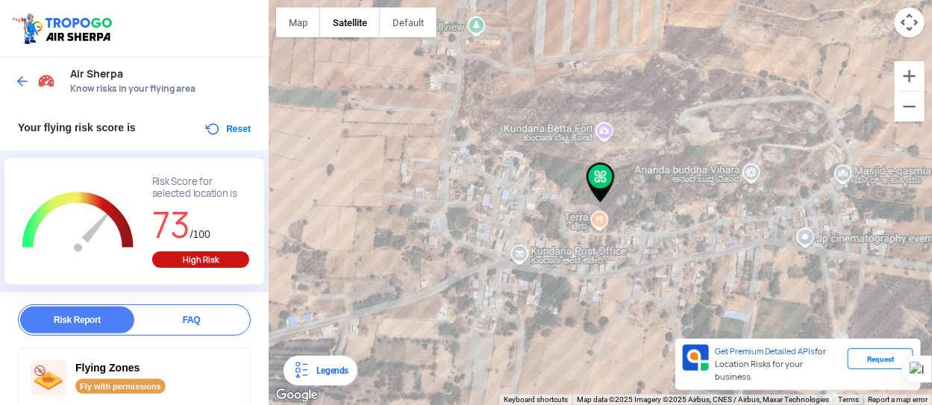
click at [230, 128] on button "Reset" at bounding box center [227, 129] width 47 height 18
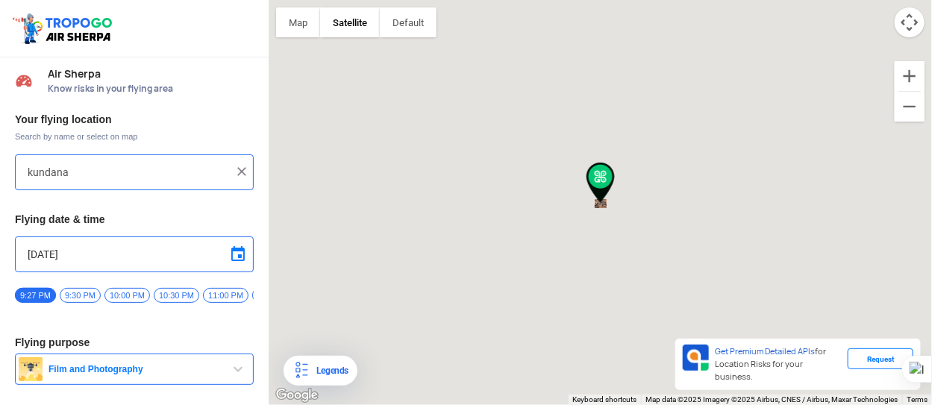
type input "[GEOGRAPHIC_DATA], [GEOGRAPHIC_DATA] 562110, [GEOGRAPHIC_DATA]"
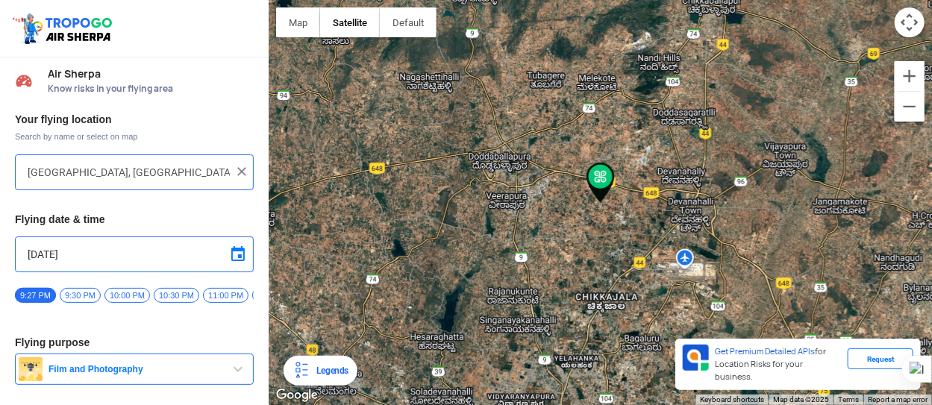
scroll to position [117, 0]
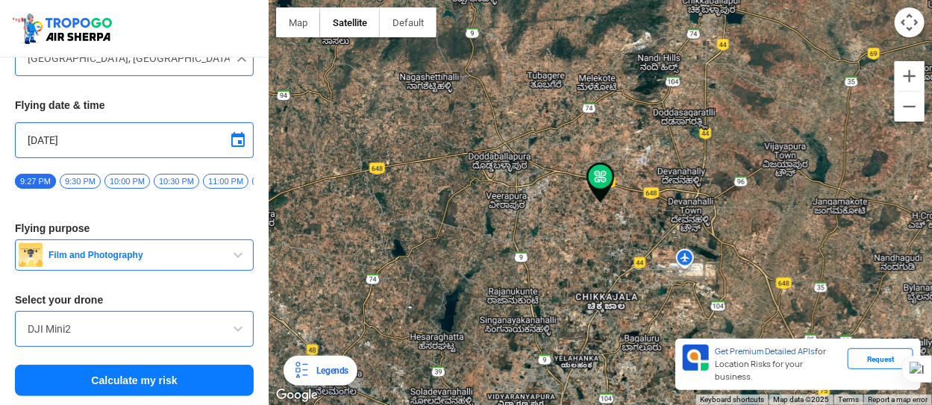
click at [230, 256] on span "button" at bounding box center [238, 255] width 18 height 18
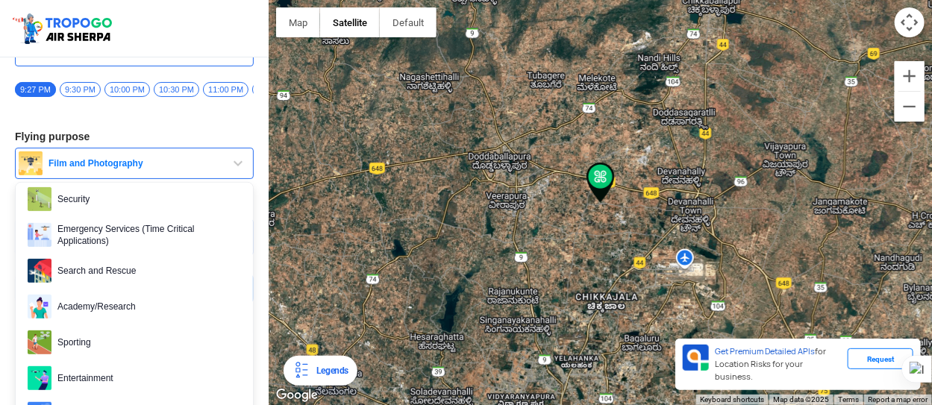
scroll to position [248, 0]
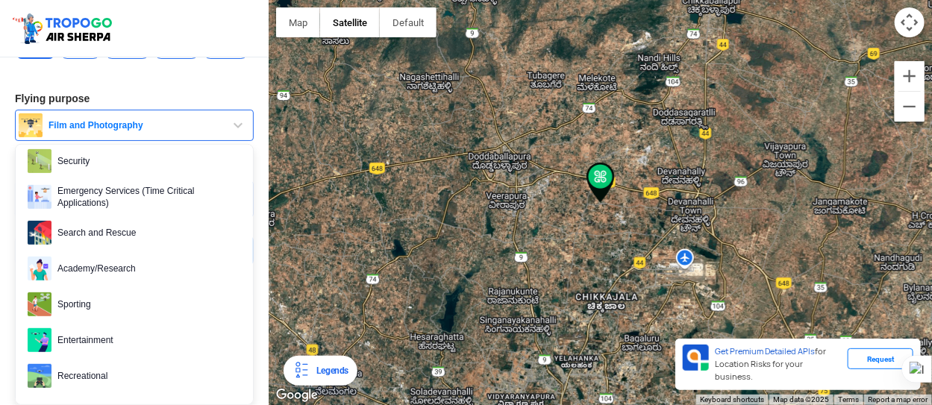
click at [234, 122] on span "button" at bounding box center [238, 125] width 18 height 18
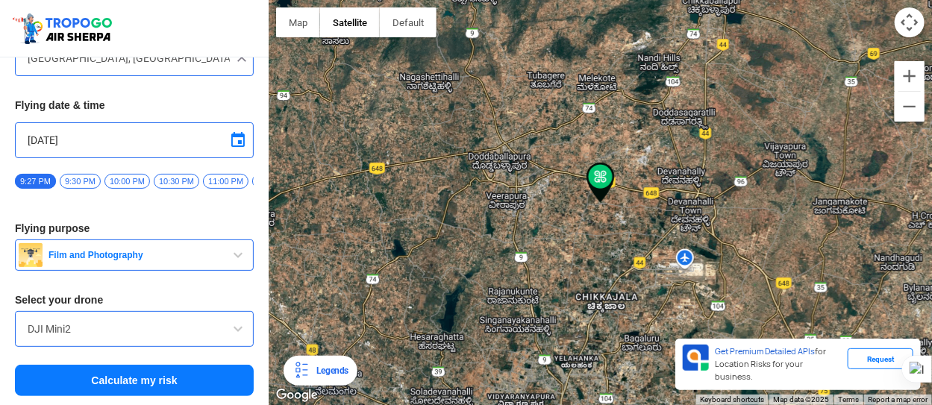
click at [163, 345] on div "DJI Mini2" at bounding box center [134, 329] width 239 height 36
click at [237, 330] on span at bounding box center [238, 329] width 18 height 18
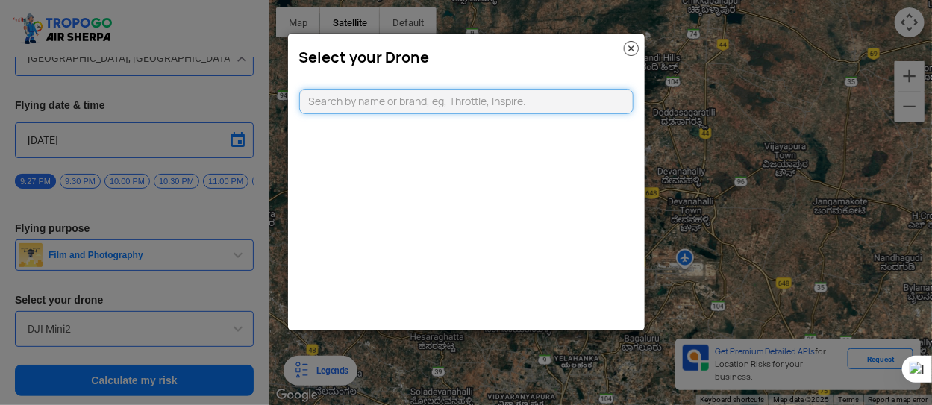
click at [428, 102] on input "text" at bounding box center [466, 101] width 334 height 25
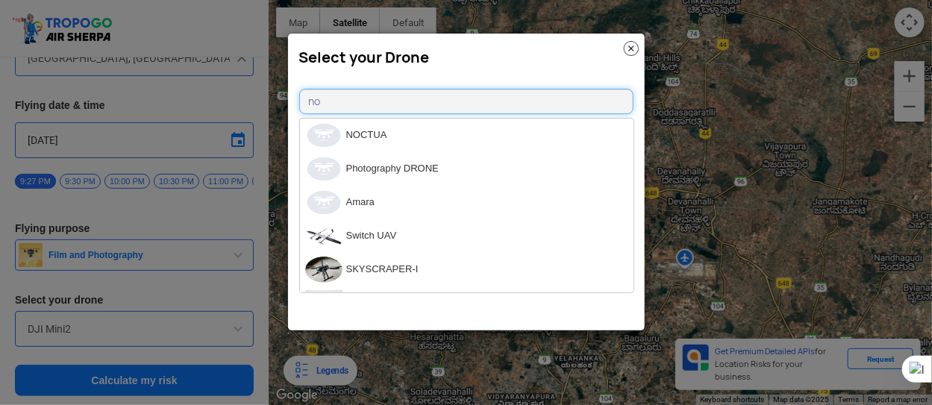
type input "n"
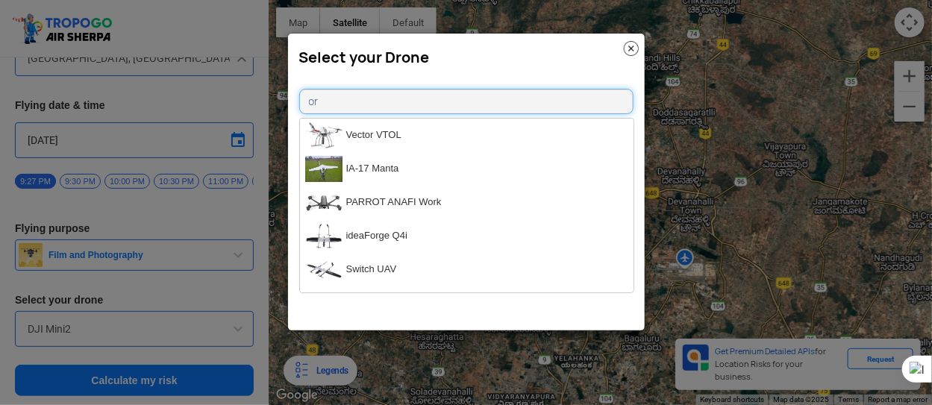
type input "o"
